Goal: Find specific page/section: Locate a particular part of the current website

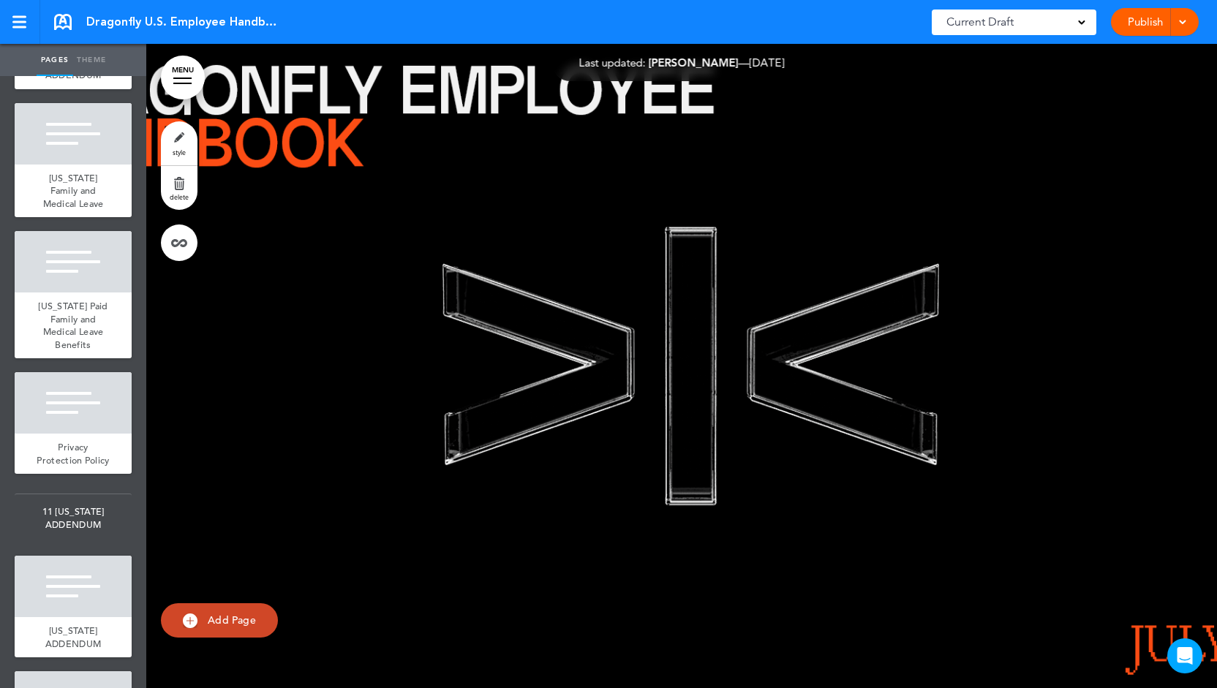
scroll to position [9887, 0]
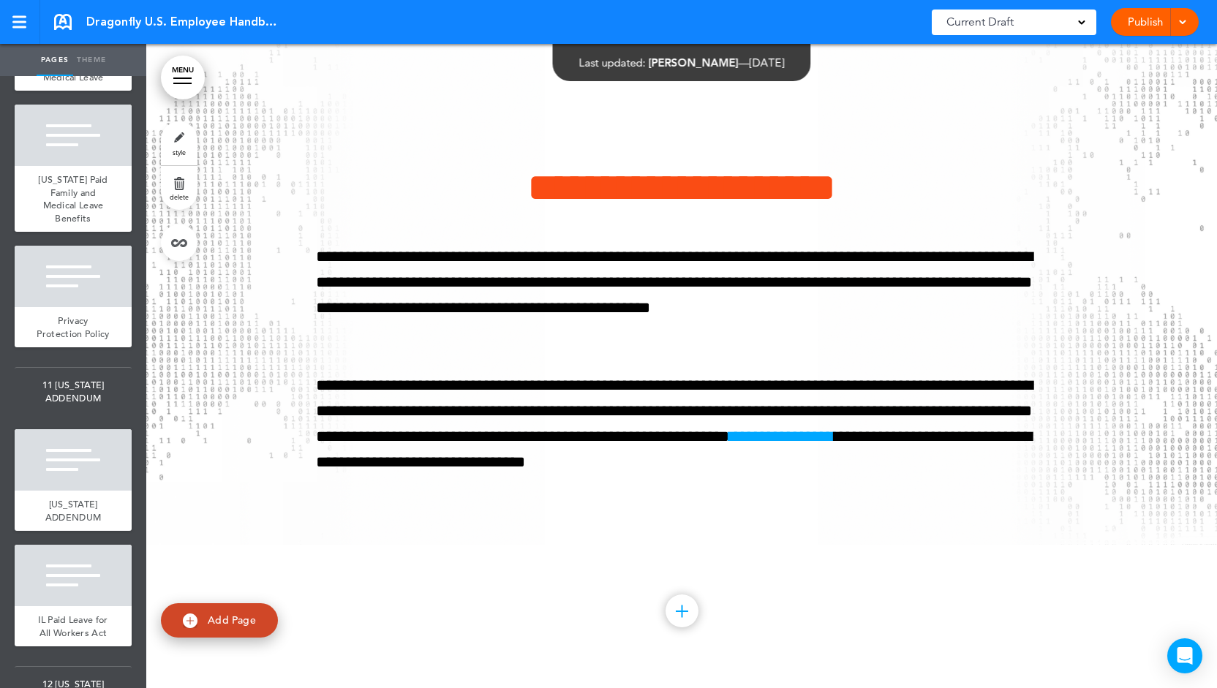
click at [89, 91] on div "[US_STATE] Family and Medical Leave" at bounding box center [73, 64] width 117 height 53
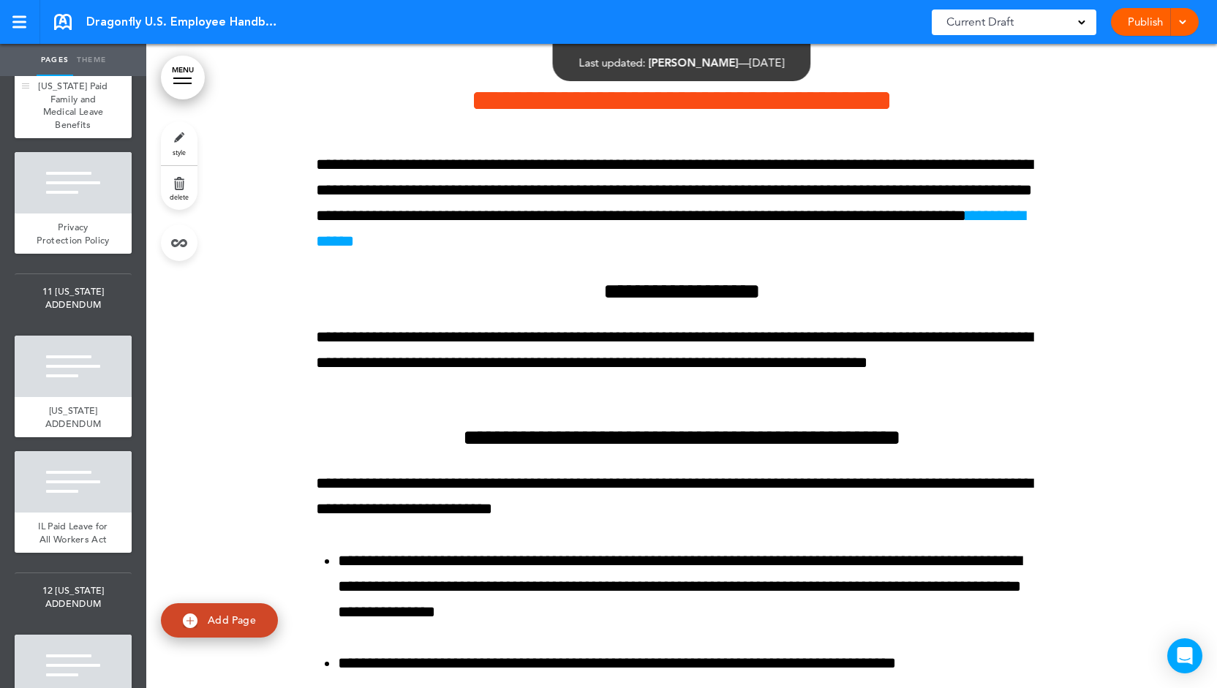
scroll to position [10107, 0]
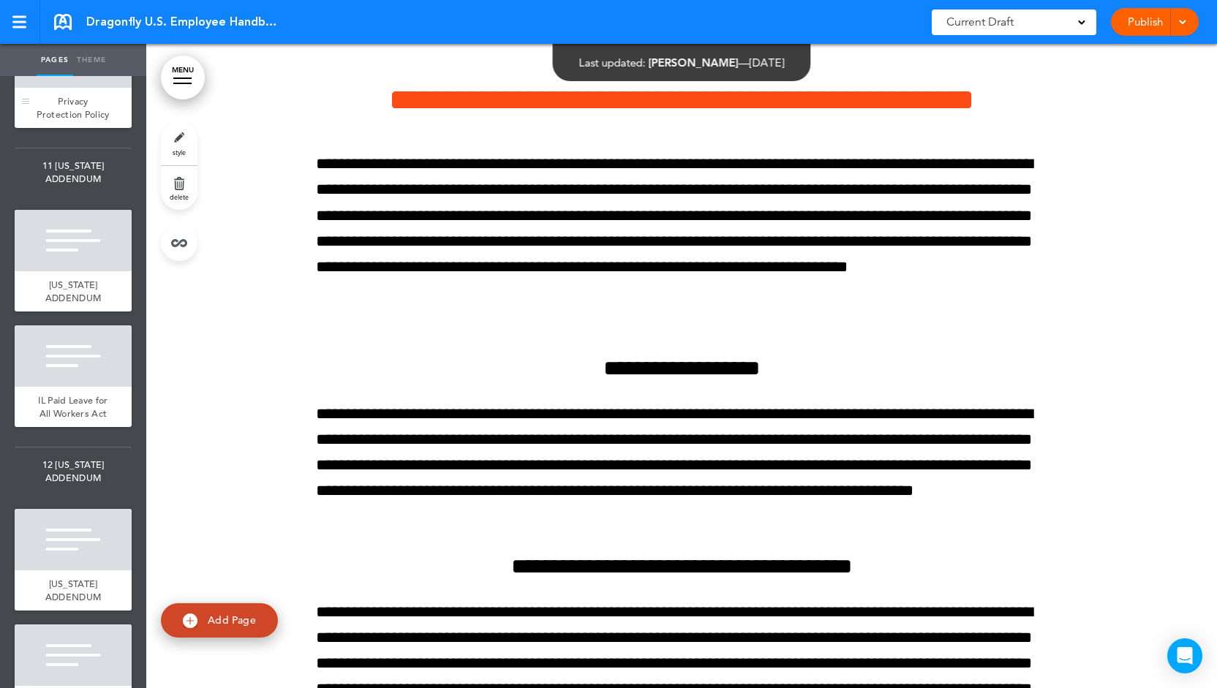
click at [78, 88] on div at bounding box center [73, 56] width 117 height 61
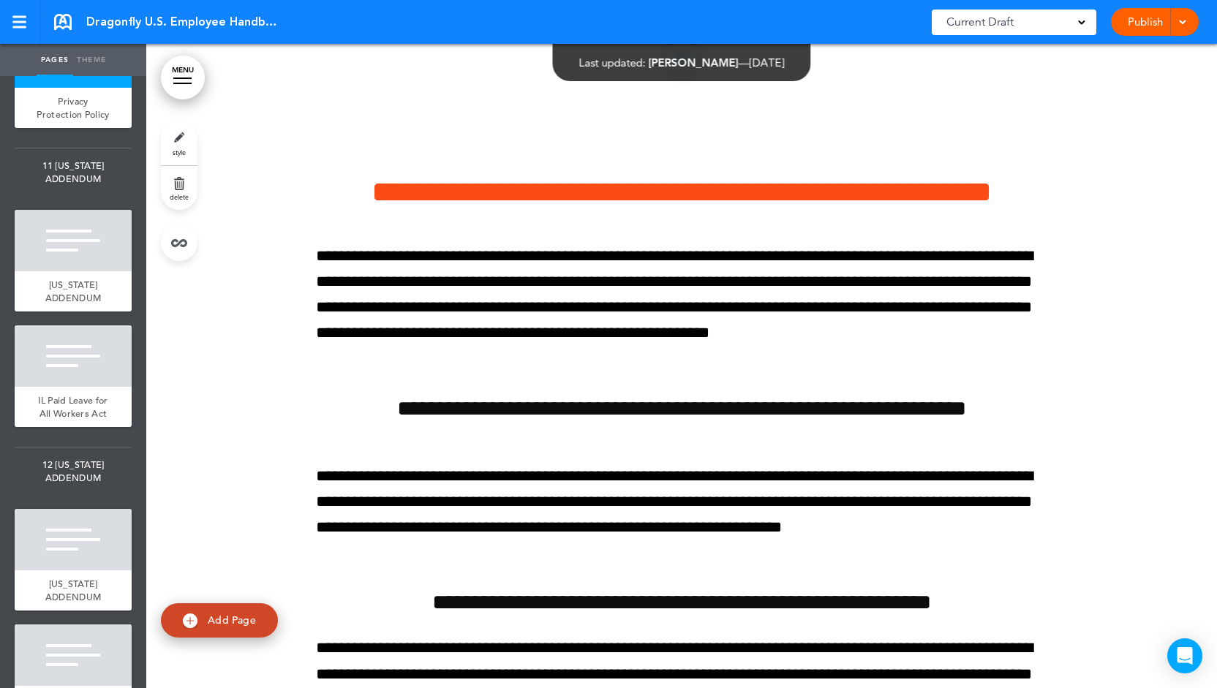
scroll to position [80347, 0]
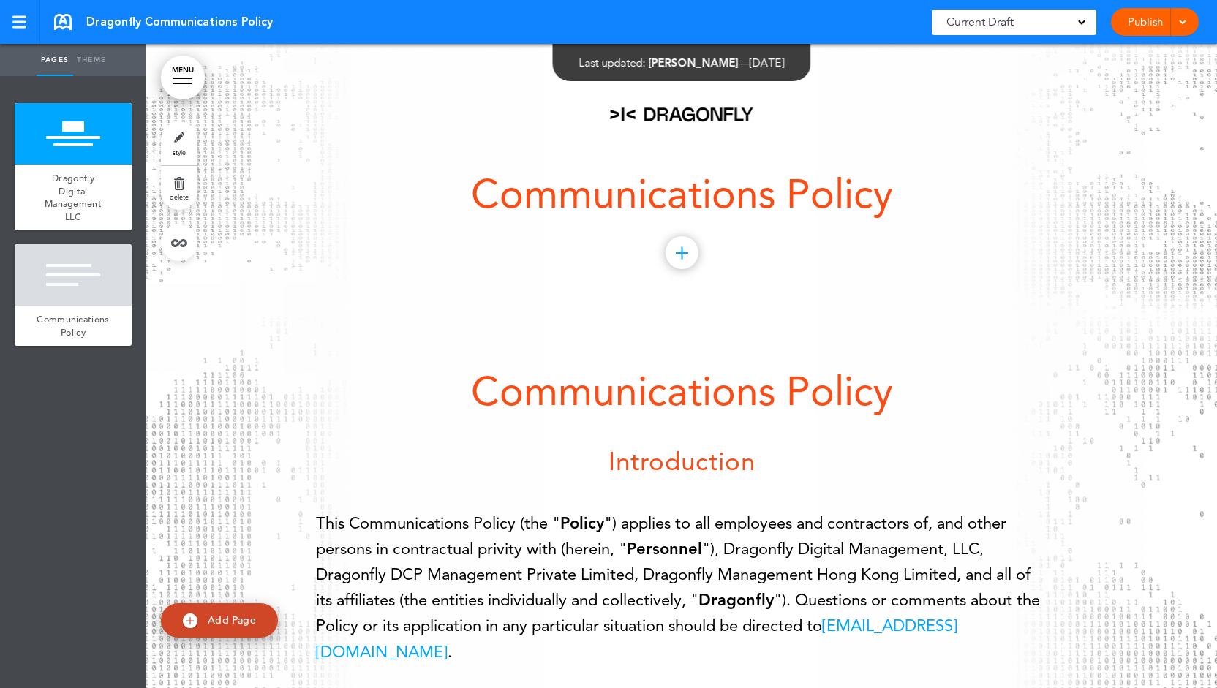
click at [707, 194] on h1 "Communications Policy" at bounding box center [682, 194] width 732 height 40
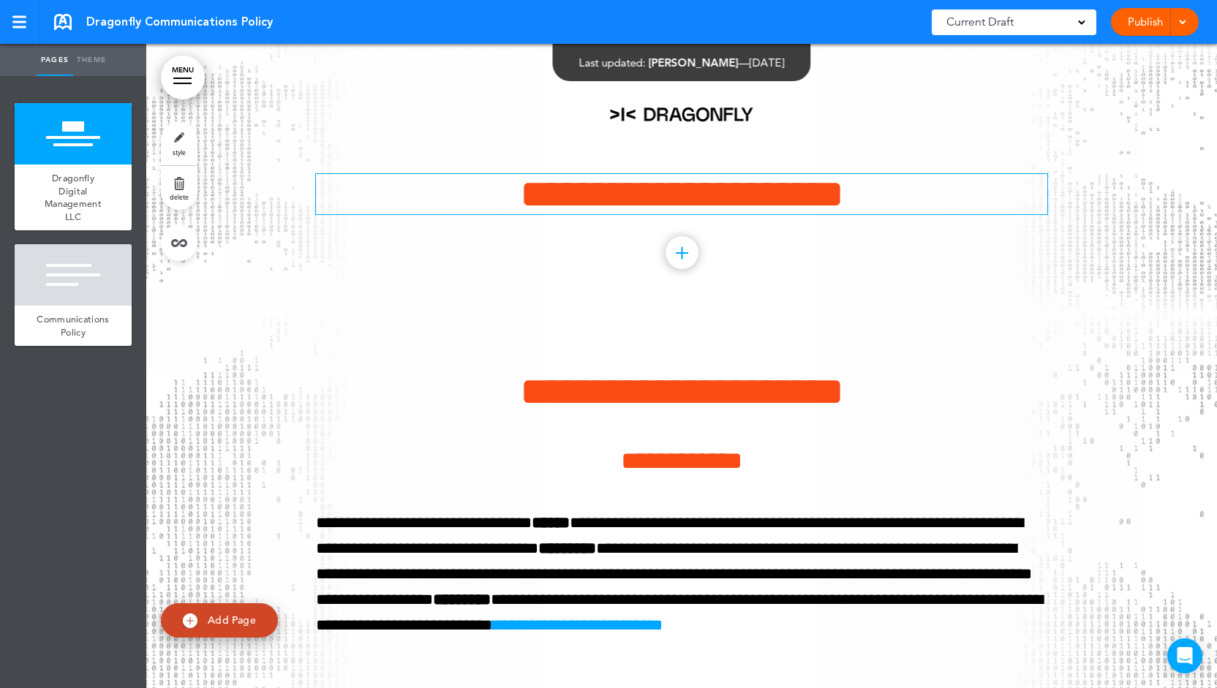
click at [902, 198] on h1 "**********" at bounding box center [682, 194] width 732 height 40
